Goal: Navigation & Orientation: Go to known website

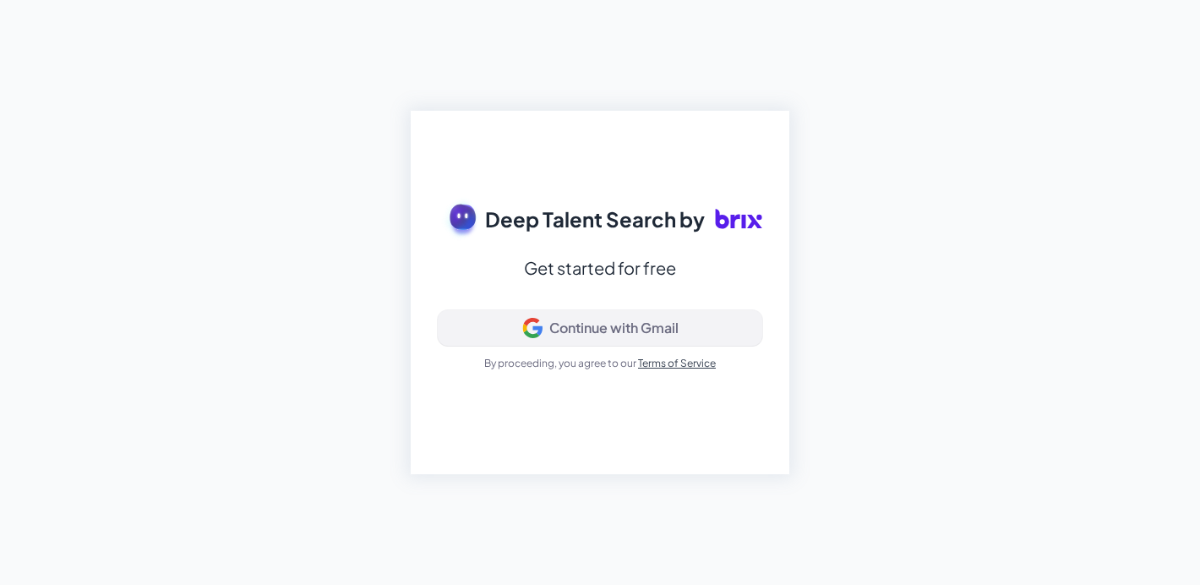
click at [605, 329] on div "Continue with Gmail" at bounding box center [613, 327] width 129 height 17
